Goal: Information Seeking & Learning: Learn about a topic

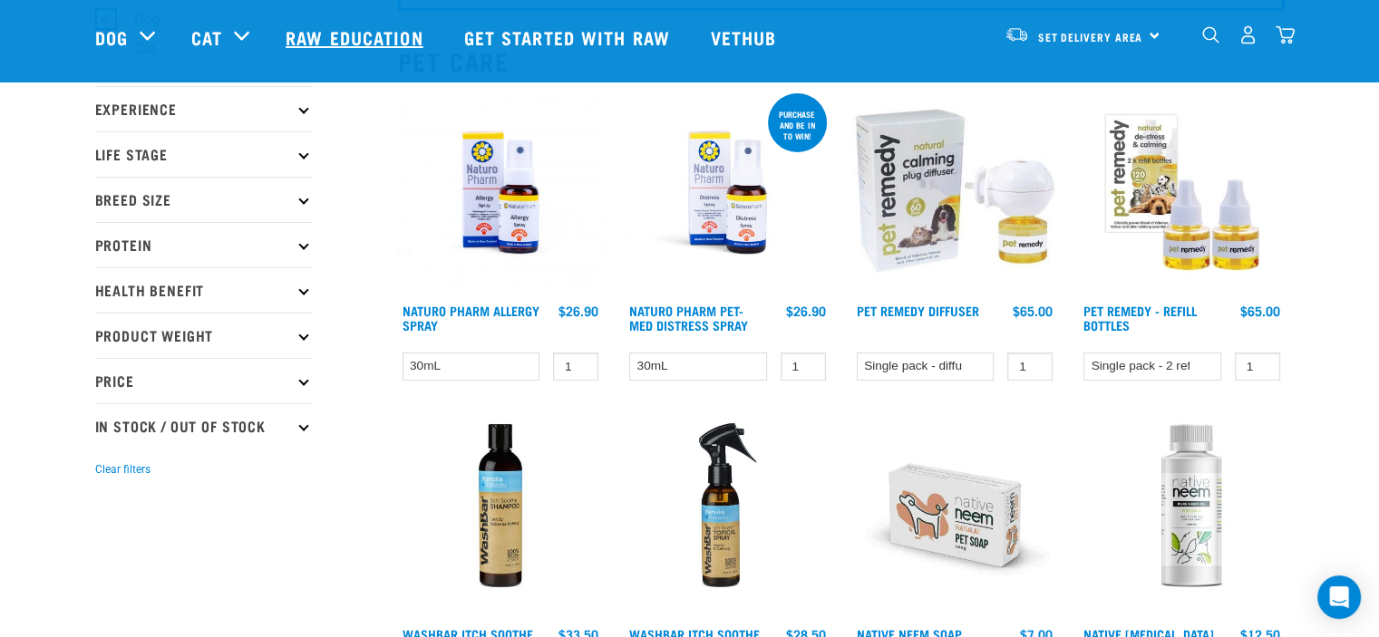
click at [334, 39] on link "Raw Education" at bounding box center [356, 37] width 178 height 73
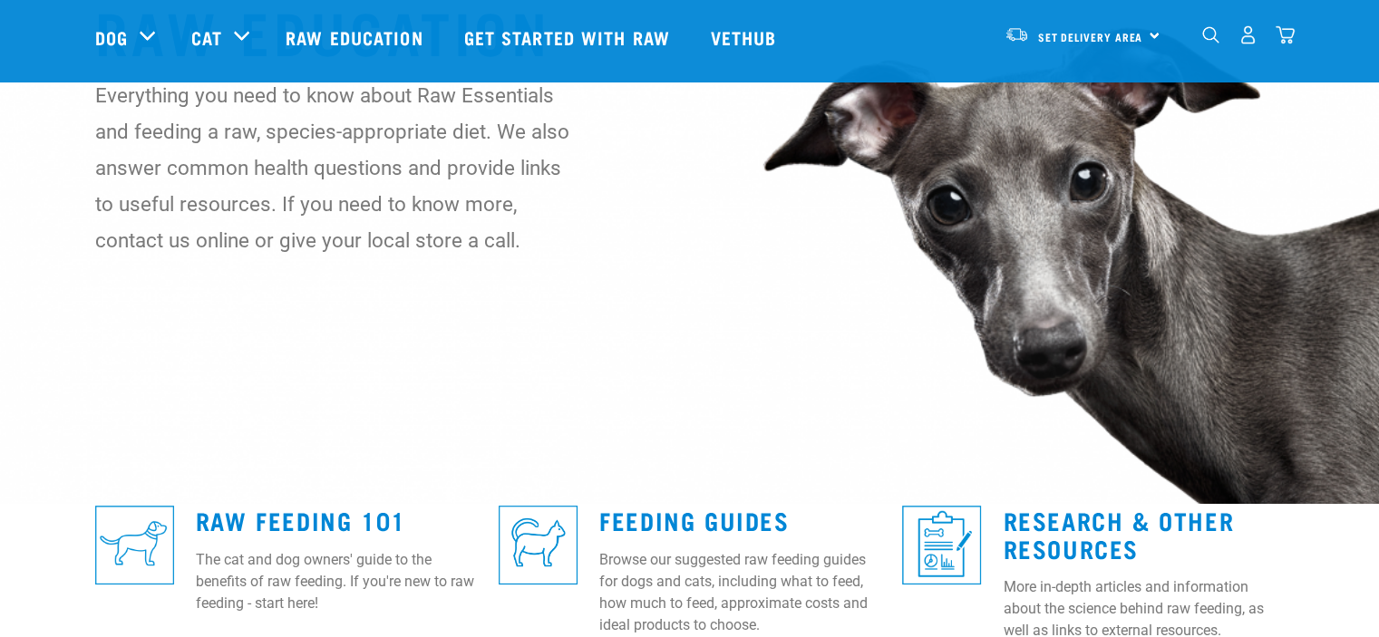
scroll to position [363, 0]
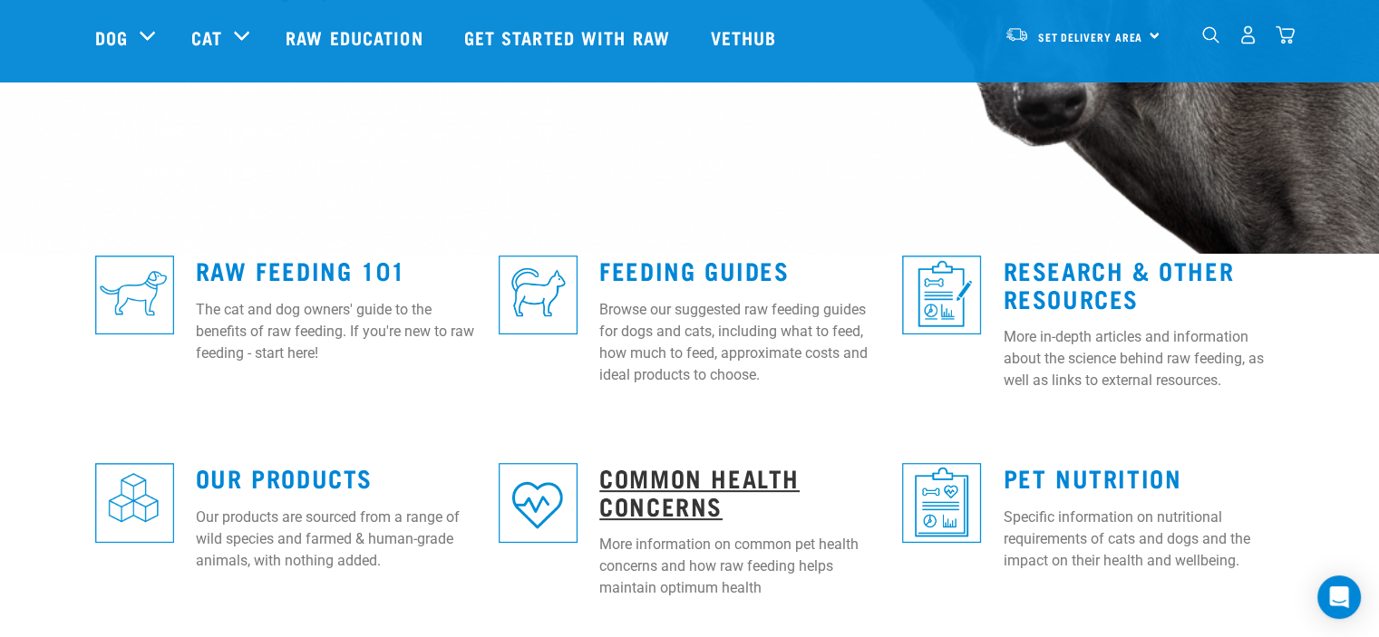
click at [712, 482] on link "Common Health Concerns" at bounding box center [699, 492] width 200 height 42
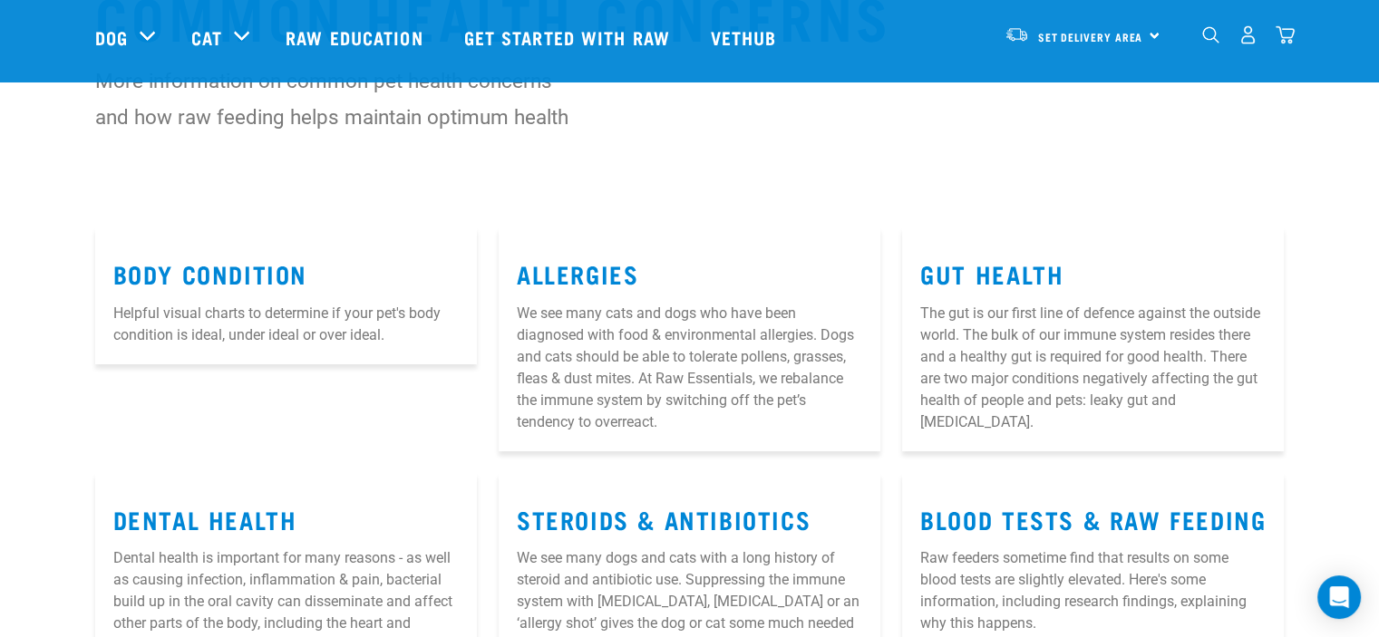
scroll to position [181, 0]
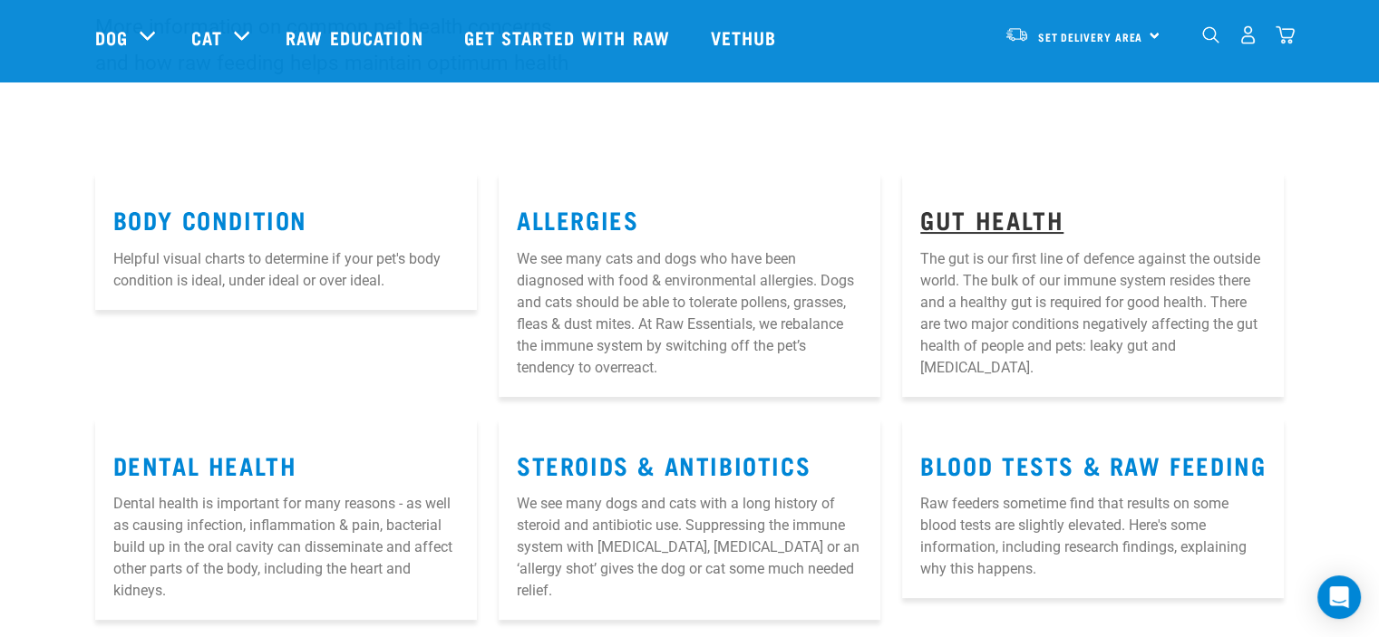
click at [986, 217] on link "Gut Health" at bounding box center [991, 219] width 143 height 14
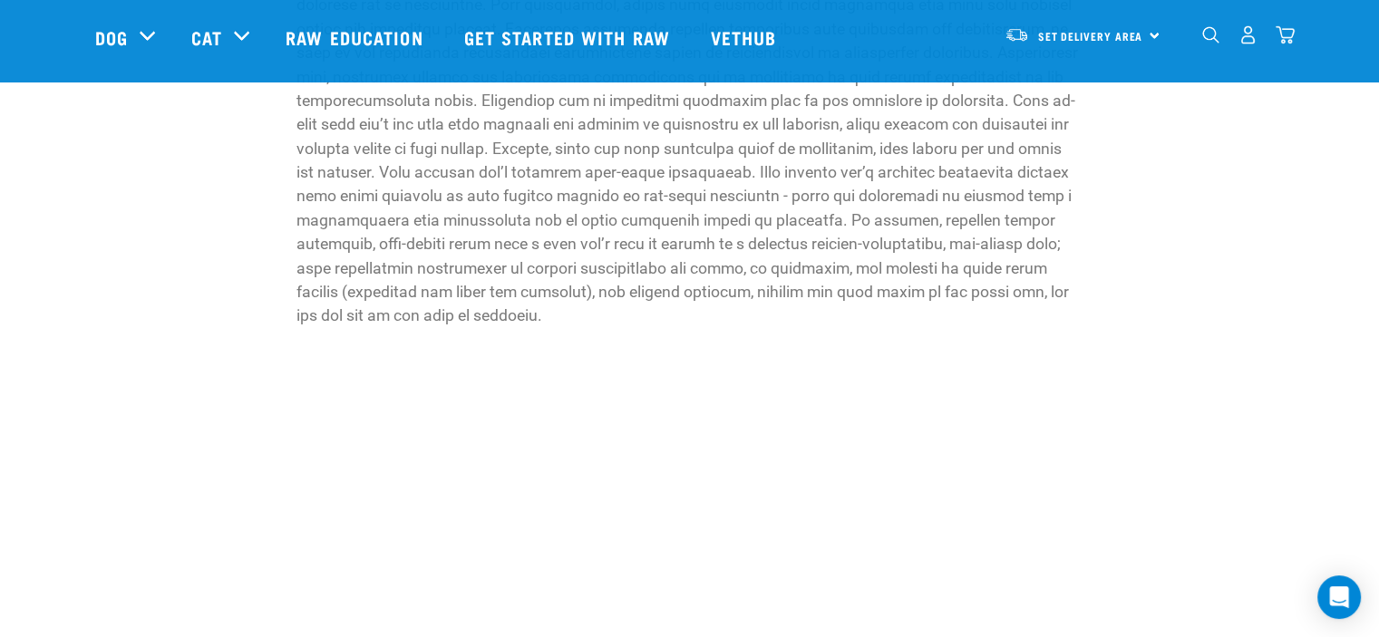
scroll to position [2720, 0]
